Goal: Navigation & Orientation: Go to known website

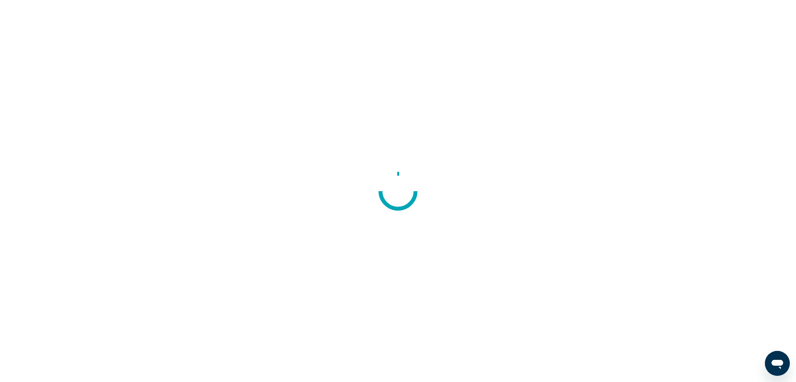
click at [615, 74] on div at bounding box center [398, 191] width 796 height 382
